Goal: Find specific fact

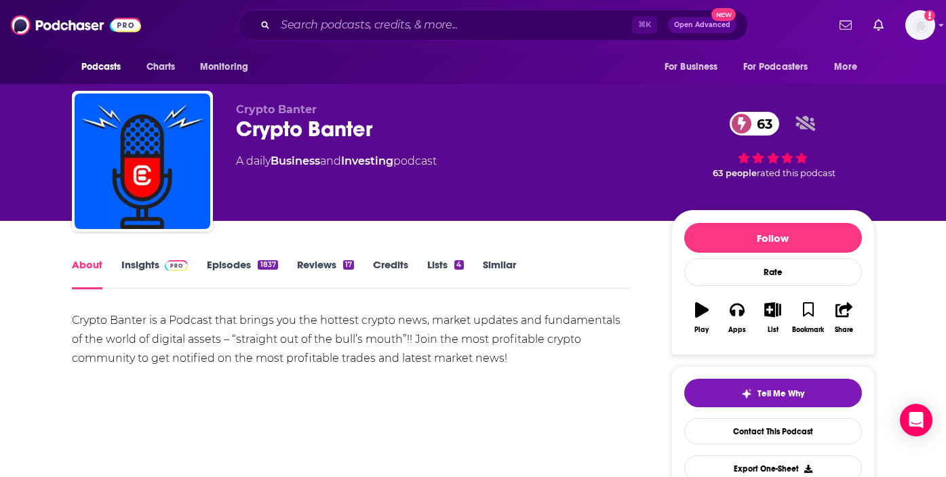
click at [136, 266] on link "Insights" at bounding box center [154, 273] width 67 height 31
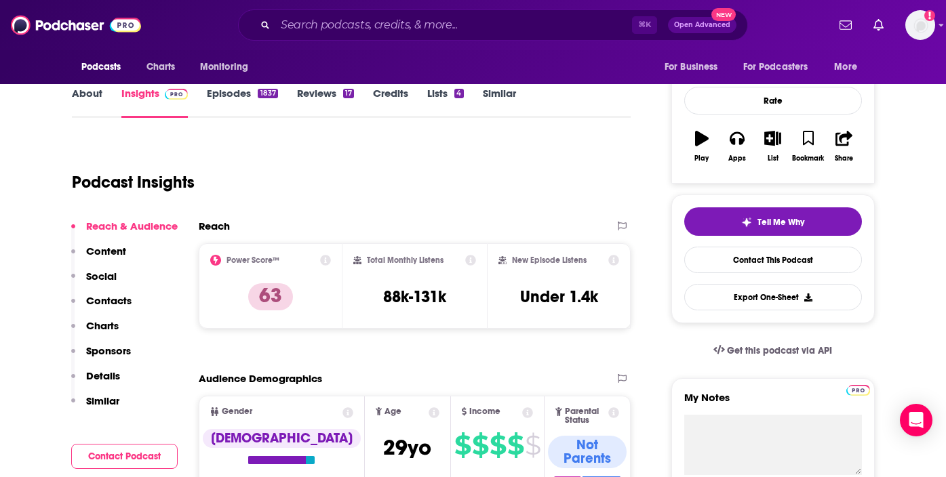
scroll to position [172, 0]
click at [474, 258] on icon at bounding box center [470, 259] width 11 height 11
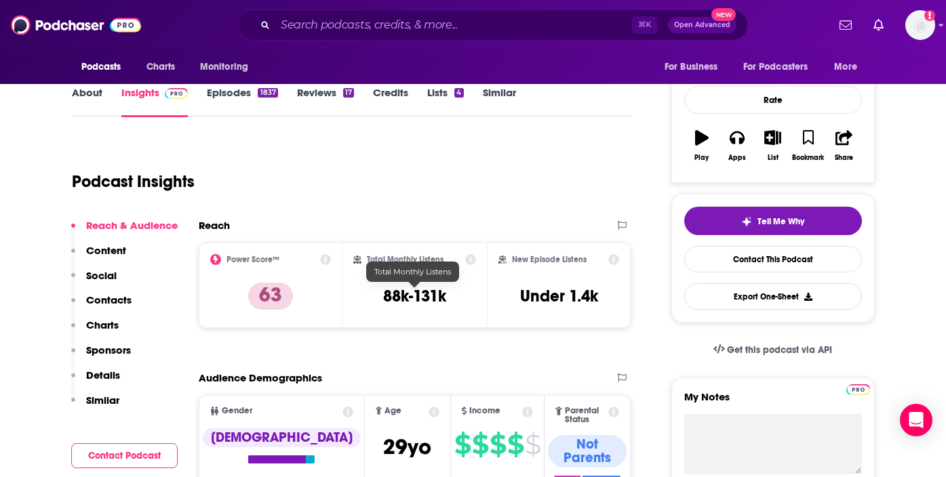
click at [430, 293] on h3 "88k-131k" at bounding box center [414, 296] width 63 height 20
copy div "88k-131k"
